Goal: Task Accomplishment & Management: Manage account settings

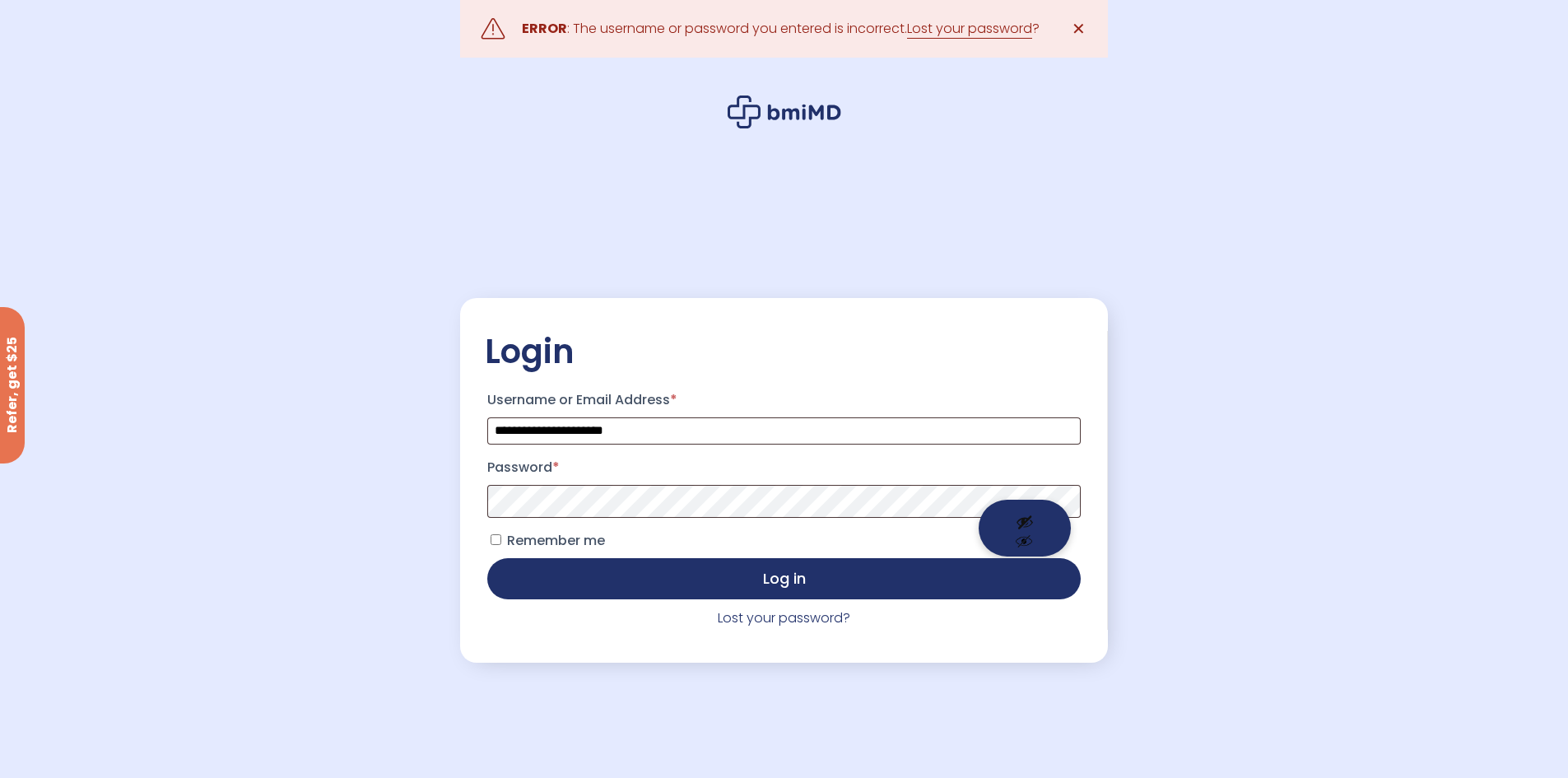
click at [1029, 508] on button "Show password" at bounding box center [1025, 528] width 92 height 56
click at [1025, 528] on button "Hide password" at bounding box center [1025, 528] width 92 height 56
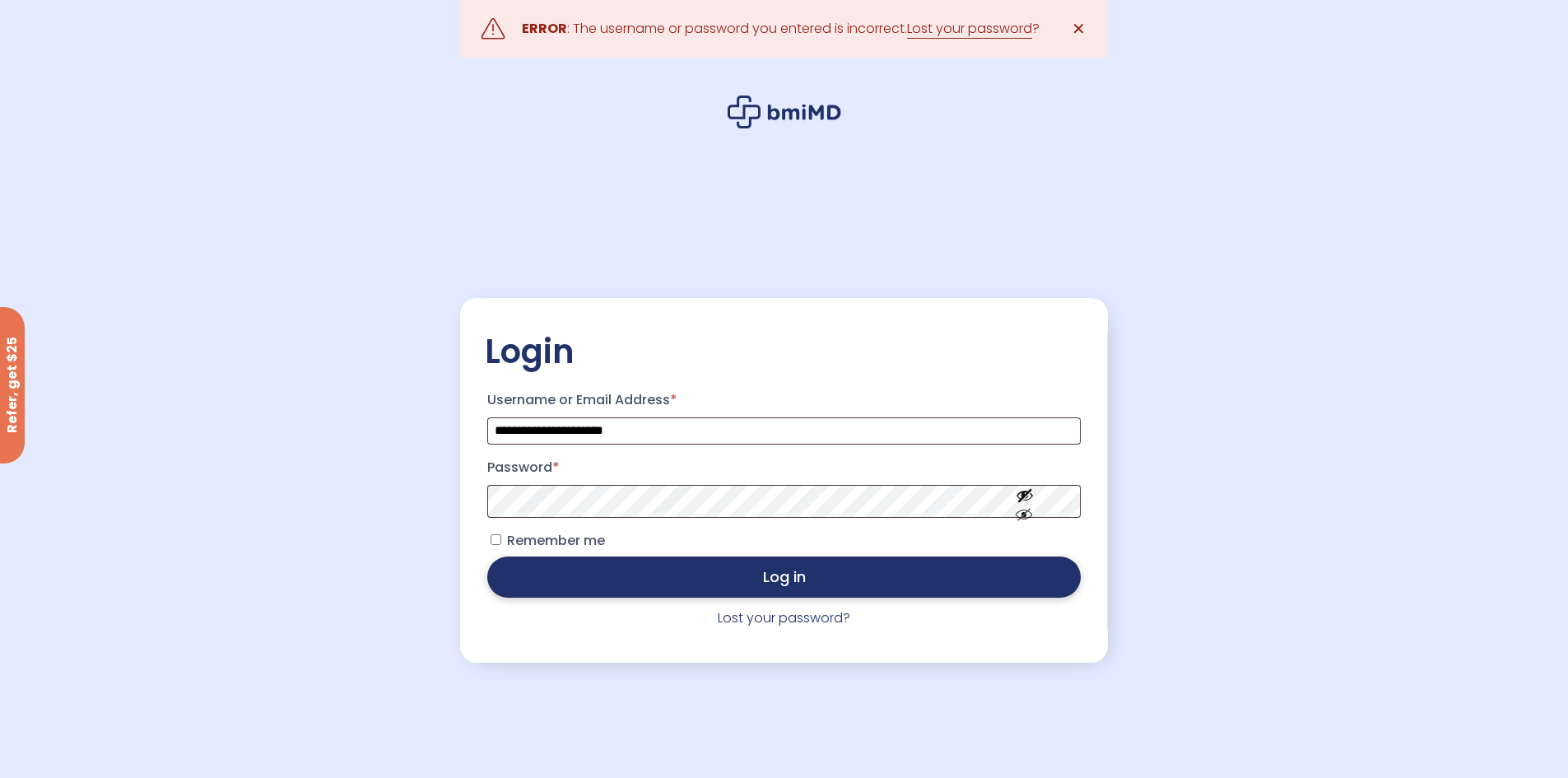
click at [698, 590] on button "Log in" at bounding box center [783, 577] width 593 height 42
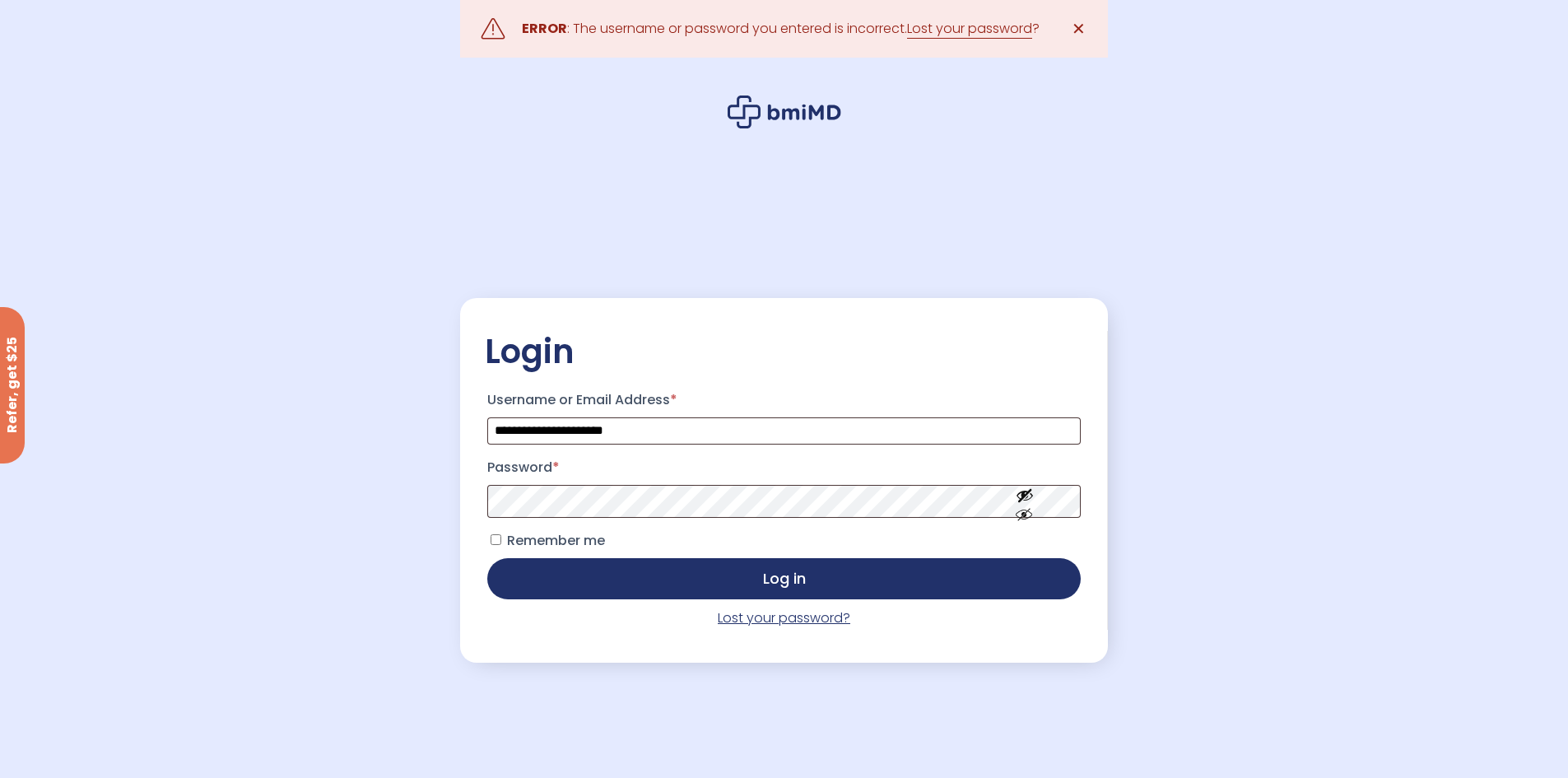
click at [779, 624] on link "Lost your password?" at bounding box center [784, 618] width 133 height 19
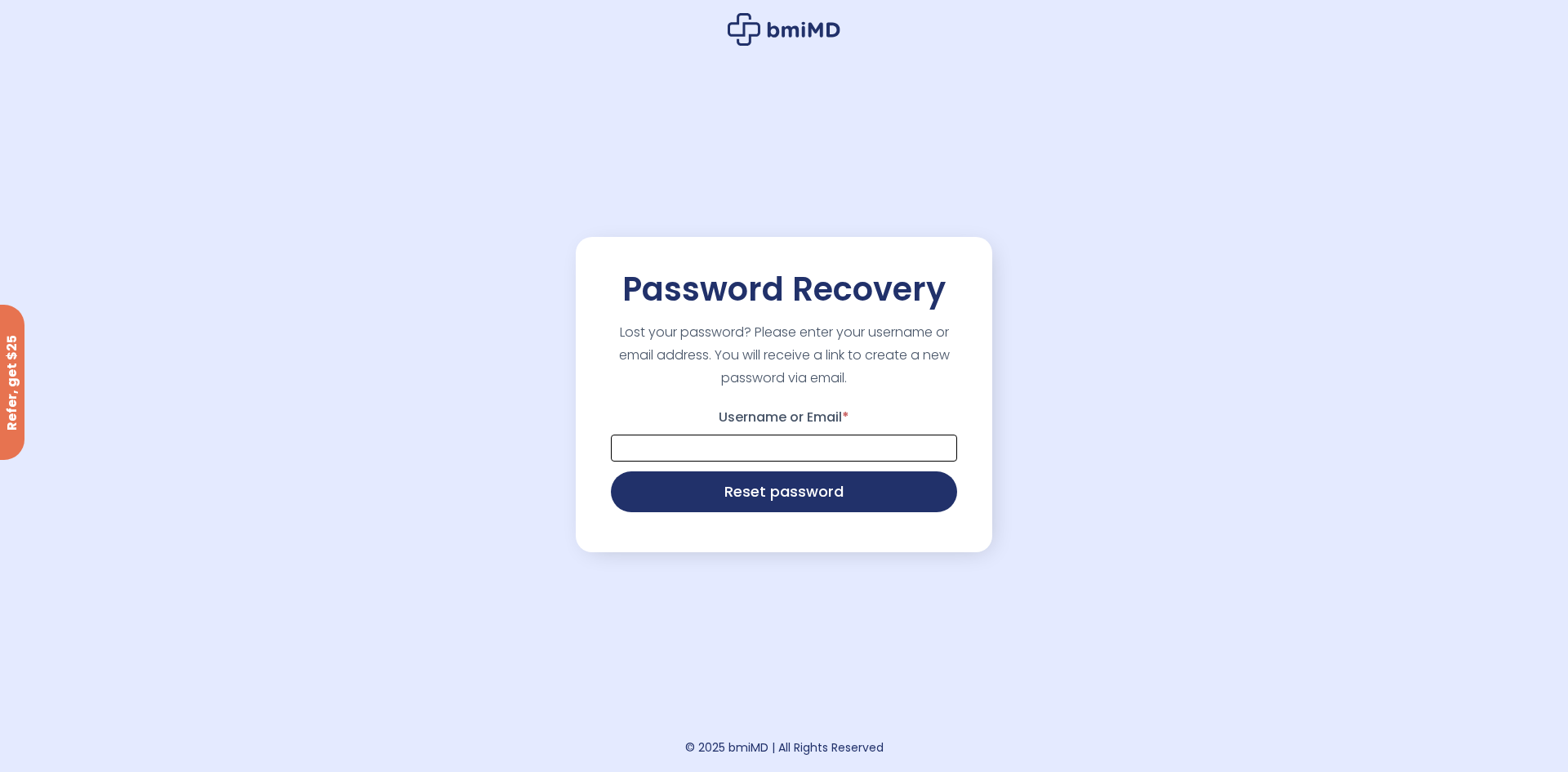
click at [703, 449] on input "Username or Email *" at bounding box center [784, 447] width 347 height 27
type input "**********"
click at [813, 494] on button "Reset password" at bounding box center [784, 490] width 347 height 41
